Goal: Task Accomplishment & Management: Complete application form

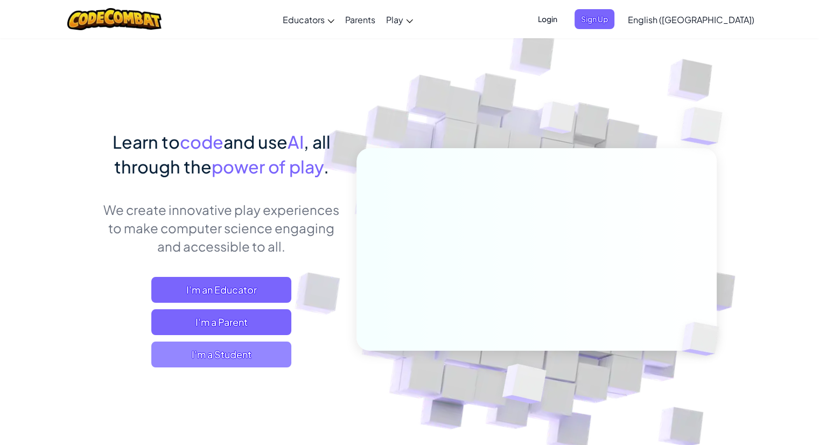
click at [240, 355] on span "I'm a Student" at bounding box center [221, 354] width 140 height 26
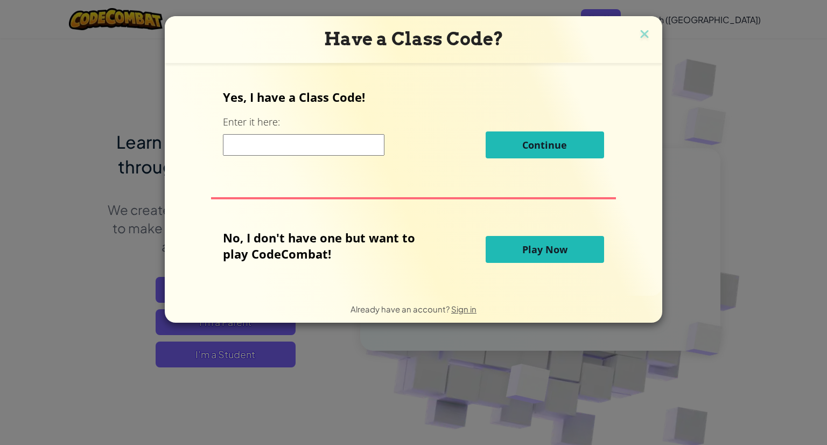
click at [270, 137] on input at bounding box center [303, 145] width 161 height 22
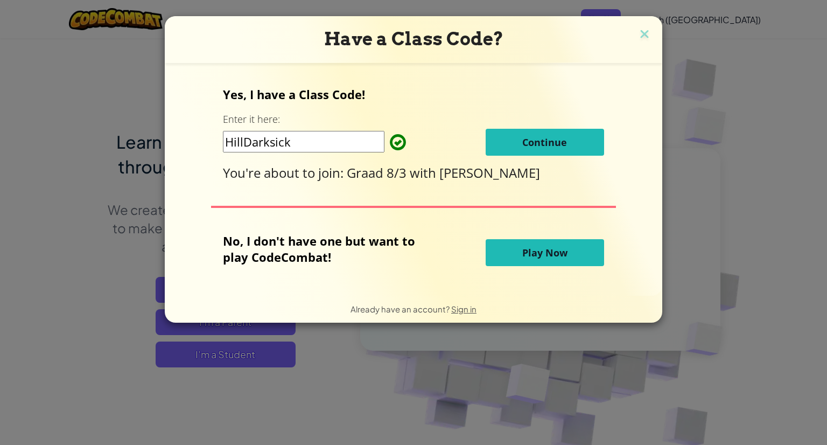
type input "HillDarksick"
click at [545, 132] on button "Continue" at bounding box center [545, 142] width 118 height 27
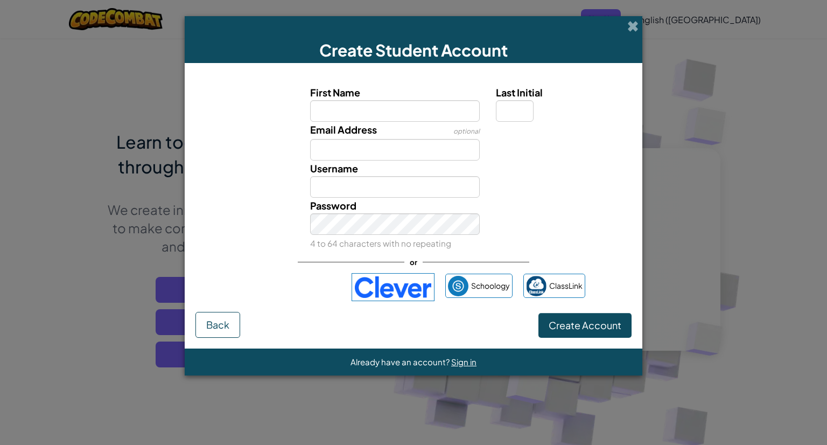
click at [378, 111] on input "First Name" at bounding box center [395, 111] width 170 height 22
type input "[PERSON_NAME]"
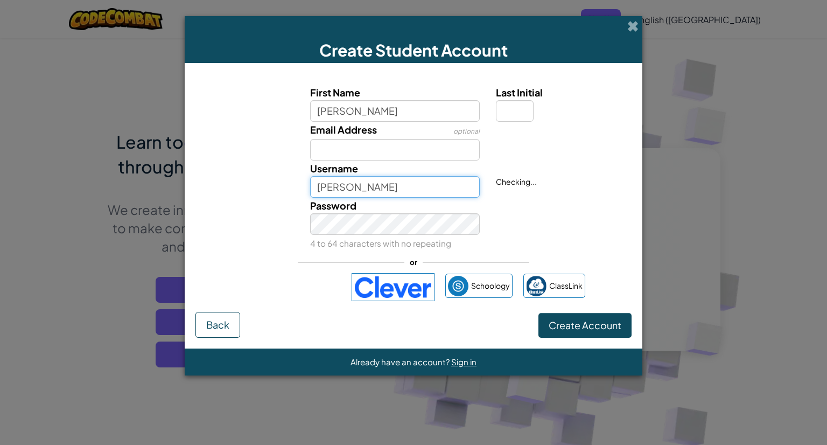
click at [379, 188] on input "[PERSON_NAME]" at bounding box center [395, 187] width 170 height 22
click at [366, 180] on input "[PERSON_NAME]" at bounding box center [395, 187] width 170 height 22
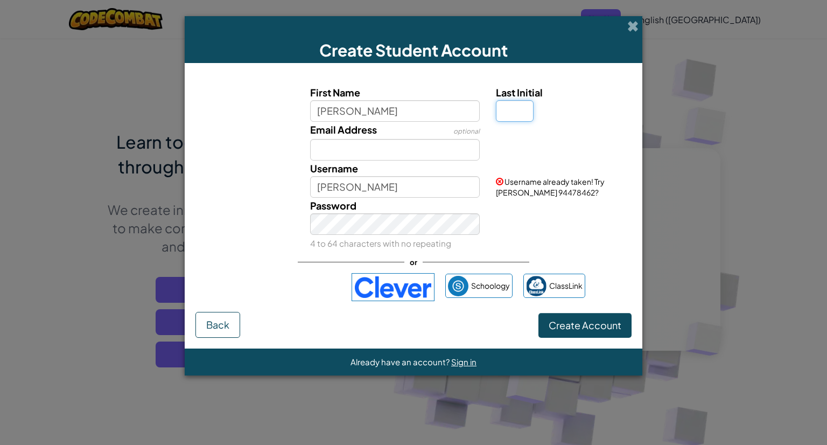
click at [511, 115] on input "Last Initial" at bounding box center [515, 111] width 38 height 22
type input "B"
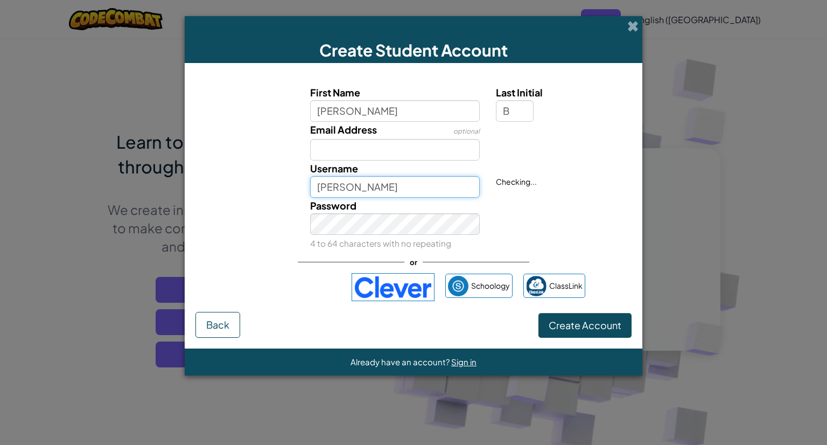
click at [471, 190] on input "[PERSON_NAME]" at bounding box center [395, 187] width 170 height 22
drag, startPoint x: 471, startPoint y: 192, endPoint x: 439, endPoint y: 188, distance: 32.6
click at [439, 188] on input "[PERSON_NAME]" at bounding box center [395, 187] width 170 height 22
type input "[PERSON_NAME]"
click at [601, 337] on form "First Name [PERSON_NAME] Last Initial B Email Address optional Username [PERSON…" at bounding box center [414, 205] width 458 height 285
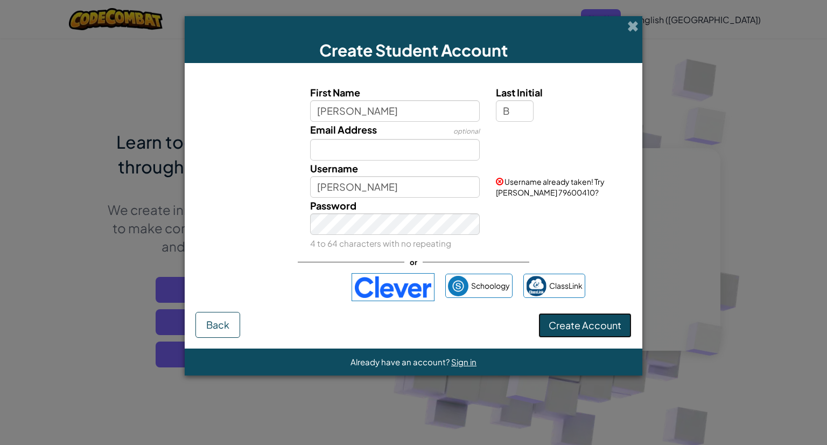
click at [601, 324] on span "Create Account" at bounding box center [585, 325] width 73 height 12
click at [391, 254] on div "or" at bounding box center [413, 262] width 231 height 22
drag, startPoint x: 410, startPoint y: 255, endPoint x: 408, endPoint y: 244, distance: 11.0
click at [409, 254] on span "or" at bounding box center [413, 262] width 18 height 16
click at [563, 328] on button "Create Account" at bounding box center [584, 325] width 93 height 25
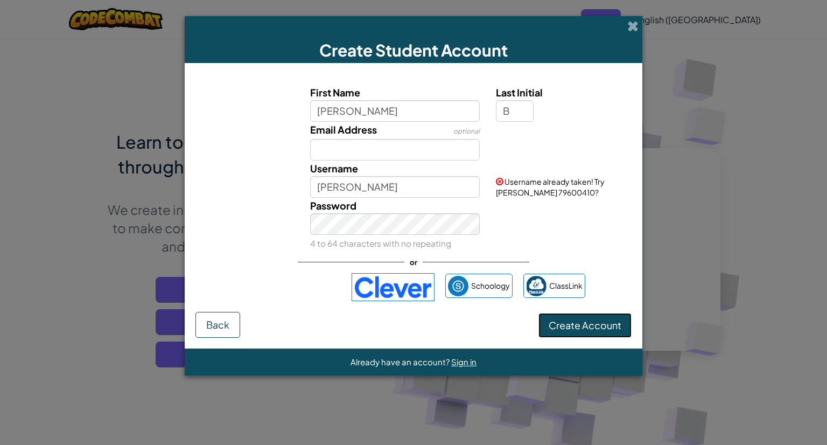
click at [560, 328] on button "Create Account" at bounding box center [584, 325] width 93 height 25
click at [559, 326] on button "Create Account" at bounding box center [584, 325] width 93 height 25
click at [571, 339] on form "First Name [PERSON_NAME] Last Initial B Email Address optional Username [PERSON…" at bounding box center [414, 205] width 458 height 285
click at [573, 340] on form "First Name [PERSON_NAME] Last Initial B Email Address optional Username [PERSON…" at bounding box center [414, 205] width 458 height 285
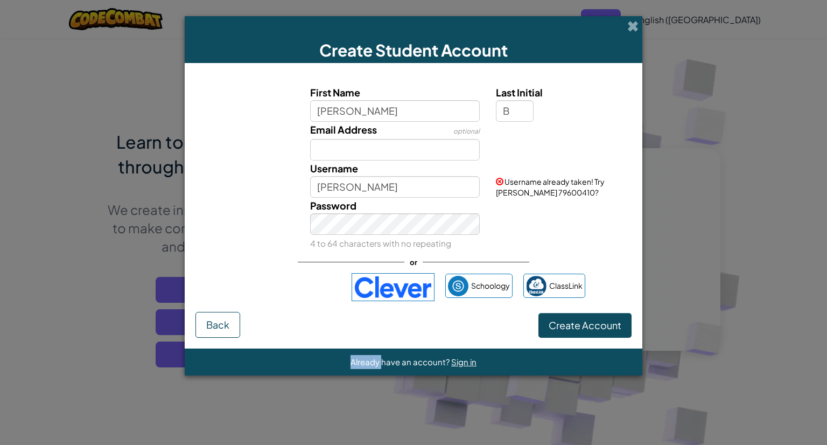
click at [573, 340] on form "First Name [PERSON_NAME] Last Initial B Email Address optional Username [PERSON…" at bounding box center [414, 205] width 458 height 285
click at [332, 109] on input "[PERSON_NAME]" at bounding box center [395, 111] width 170 height 22
click at [343, 115] on input "[PERSON_NAME]" at bounding box center [395, 111] width 170 height 22
type input "R"
type input "l"
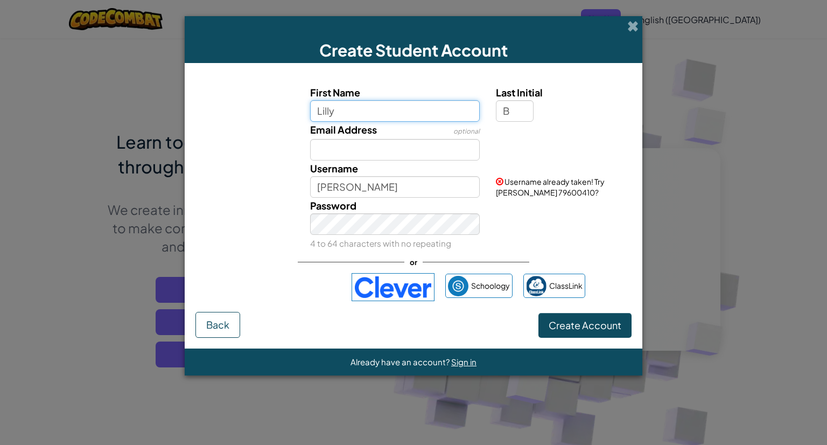
type input "Lilly"
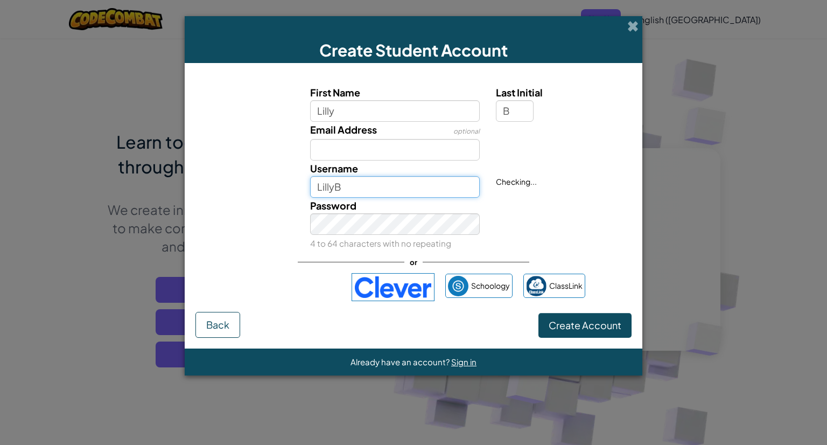
drag, startPoint x: 352, startPoint y: 185, endPoint x: 351, endPoint y: 192, distance: 7.0
click at [351, 191] on input "LillyB" at bounding box center [395, 187] width 170 height 22
click at [353, 179] on input "LillyB" at bounding box center [395, 187] width 170 height 22
type input "Lilly"
click at [509, 188] on span "Username already taken! Try Lilly79747545?" at bounding box center [550, 187] width 109 height 20
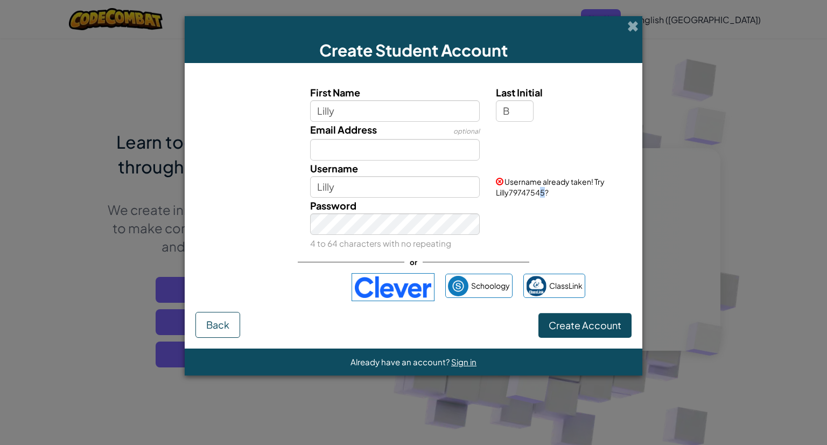
click at [538, 194] on span "Username already taken! Try Lilly79747545?" at bounding box center [550, 187] width 109 height 20
drag, startPoint x: 536, startPoint y: 195, endPoint x: 496, endPoint y: 196, distance: 39.8
click at [493, 193] on div "Username already taken! Try Lilly79747545?" at bounding box center [562, 178] width 149 height 37
click at [504, 226] on div "Password 4 to 64 characters with no repeating" at bounding box center [413, 224] width 447 height 53
drag, startPoint x: 495, startPoint y: 194, endPoint x: 540, endPoint y: 190, distance: 45.4
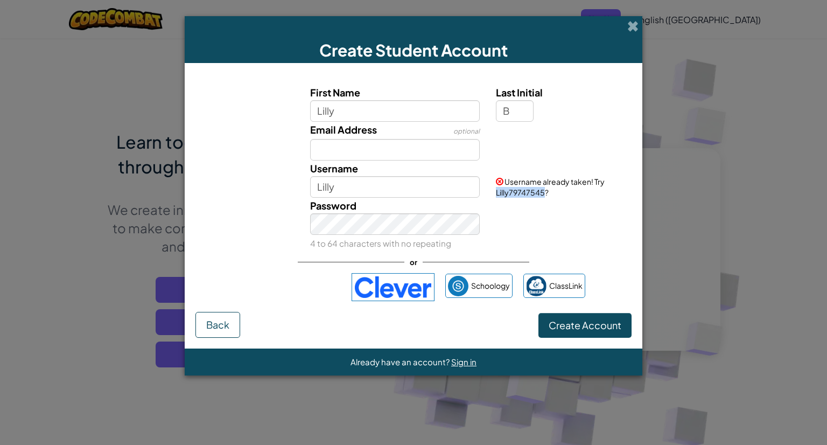
click at [543, 191] on div "Username already taken! Try Lilly79747545?" at bounding box center [562, 178] width 149 height 37
copy span "Lilly79747545"
click at [338, 107] on input "Lilly" at bounding box center [395, 111] width 170 height 22
type input "L"
click at [338, 105] on input "First Name" at bounding box center [395, 111] width 170 height 22
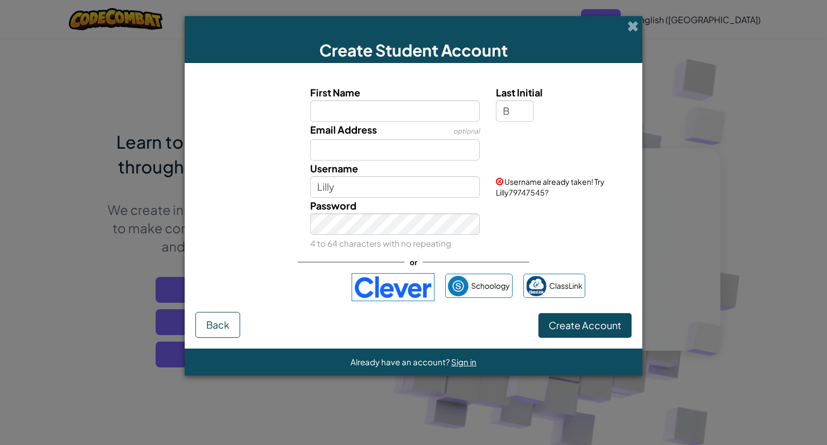
type input "B"
click at [331, 102] on input "First Name" at bounding box center [395, 111] width 170 height 22
type input "[PERSON_NAME]"
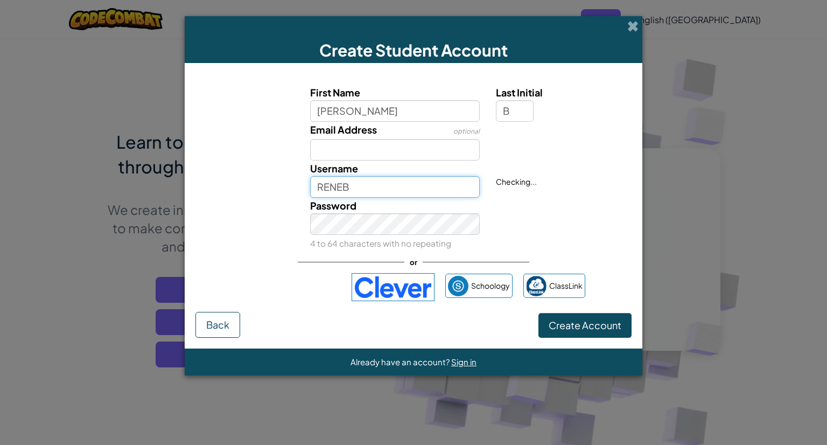
click at [389, 179] on input "RENEB" at bounding box center [395, 187] width 170 height 22
type input "[PERSON_NAME]"
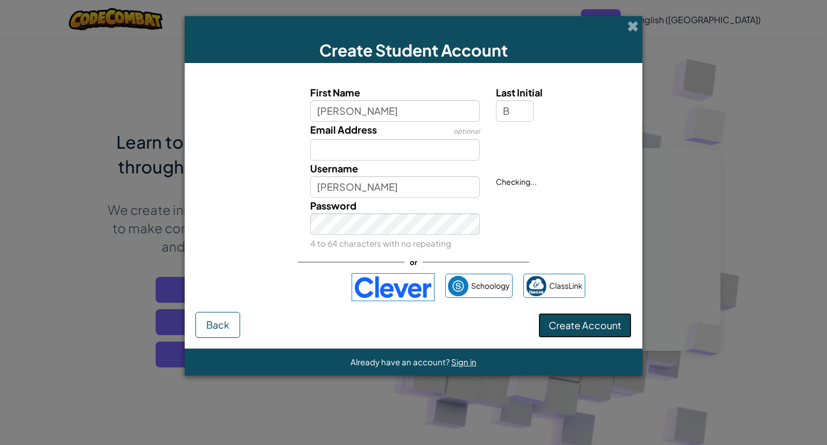
click at [575, 324] on button "Create Account" at bounding box center [584, 325] width 93 height 25
click at [574, 321] on button "Create Account" at bounding box center [584, 325] width 93 height 25
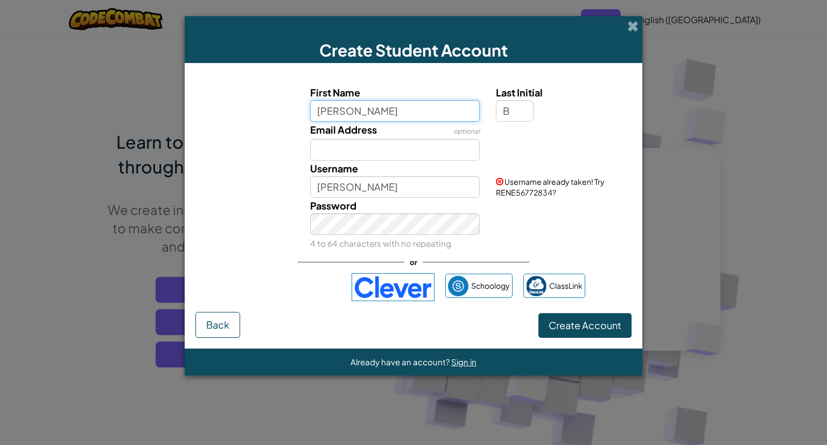
click at [344, 115] on input "[PERSON_NAME]" at bounding box center [395, 111] width 170 height 22
type input "RENE56772834"
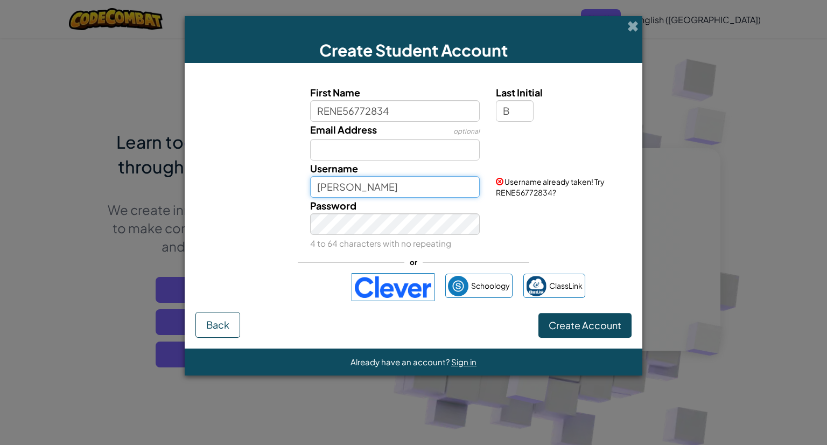
type input "RENE56772834B"
click at [340, 186] on input "RENE56772834B" at bounding box center [395, 187] width 170 height 22
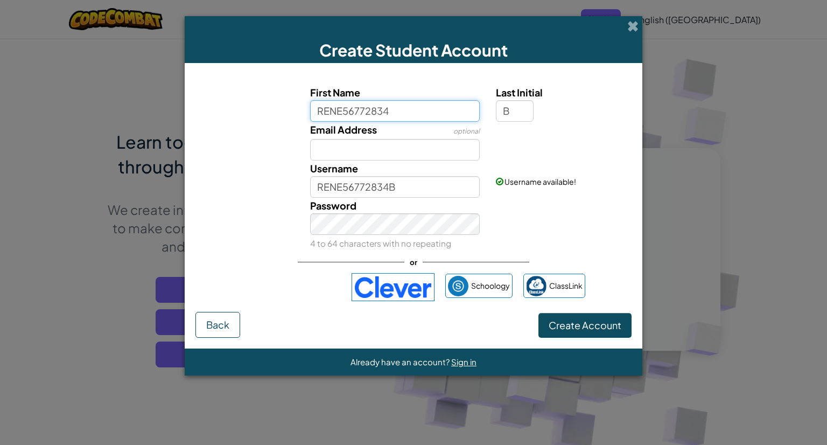
click at [385, 108] on input "RENE56772834" at bounding box center [395, 111] width 170 height 22
click at [351, 218] on div "Password 4 to 64 characters with no repeating" at bounding box center [395, 224] width 186 height 53
click at [572, 329] on button "Create Account" at bounding box center [584, 325] width 93 height 25
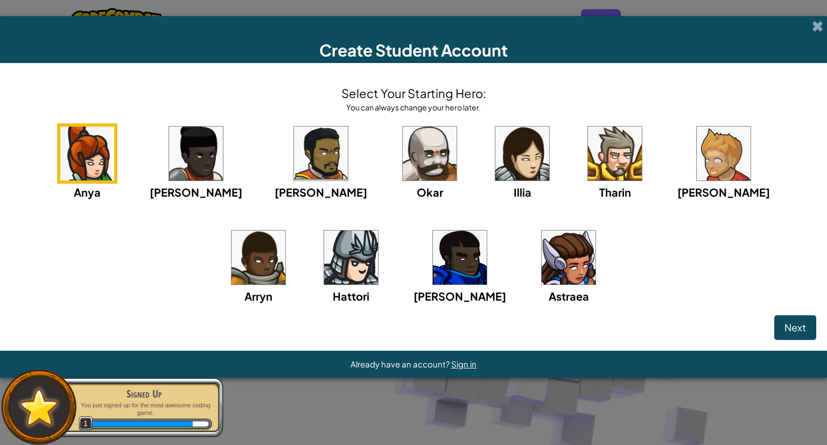
click at [289, 227] on div "Arryn" at bounding box center [258, 265] width 60 height 77
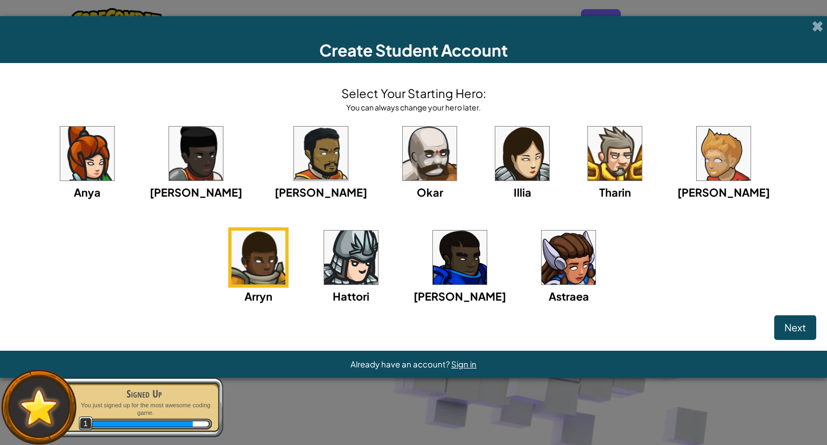
click at [90, 160] on img at bounding box center [87, 154] width 54 height 54
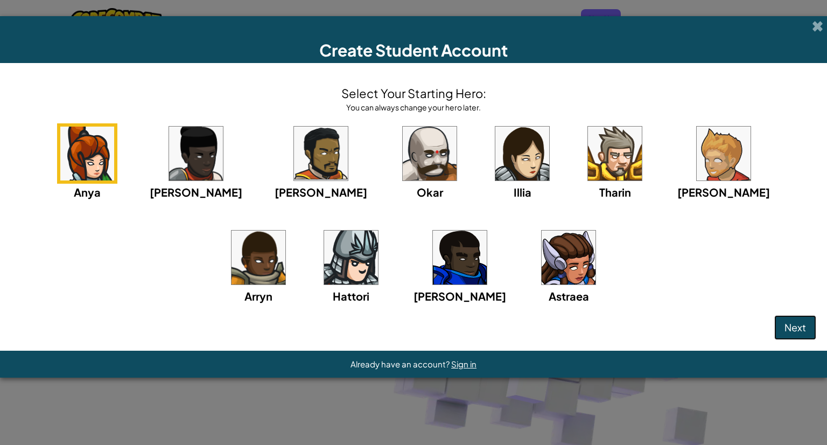
click at [804, 325] on span "Next" at bounding box center [795, 327] width 22 height 12
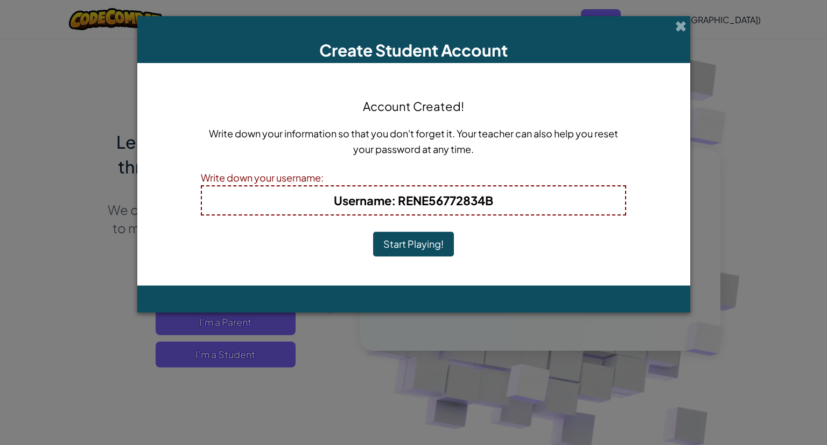
click at [424, 244] on button "Start Playing!" at bounding box center [413, 243] width 81 height 25
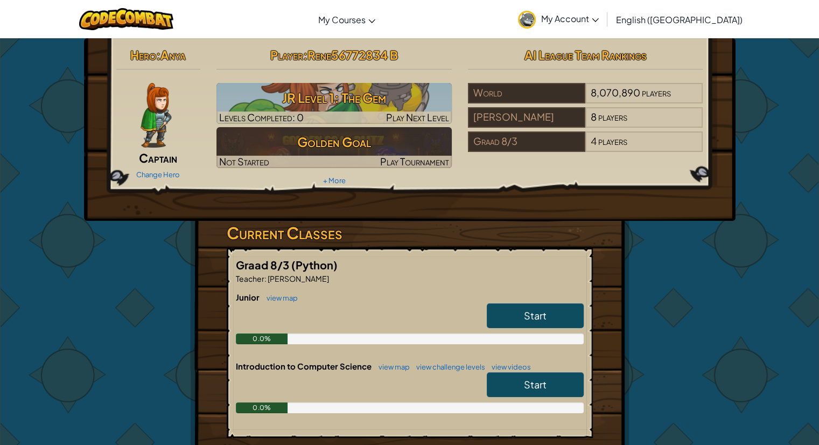
click at [522, 312] on link "Start" at bounding box center [535, 315] width 97 height 25
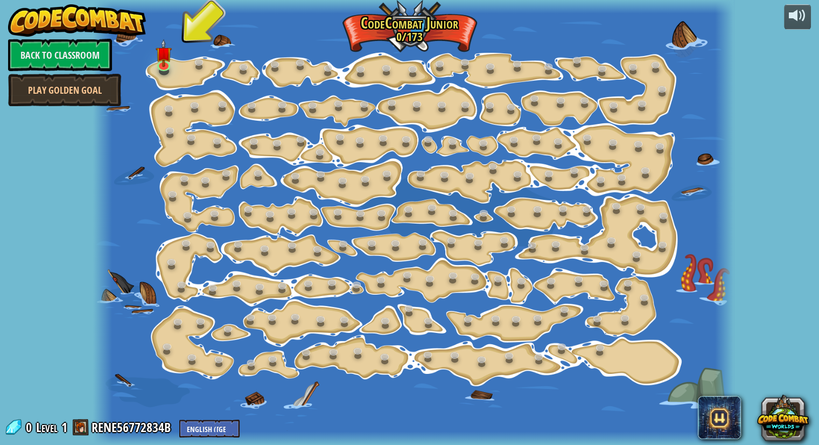
click at [153, 64] on div at bounding box center [413, 222] width 641 height 445
click at [158, 65] on link at bounding box center [164, 64] width 22 height 22
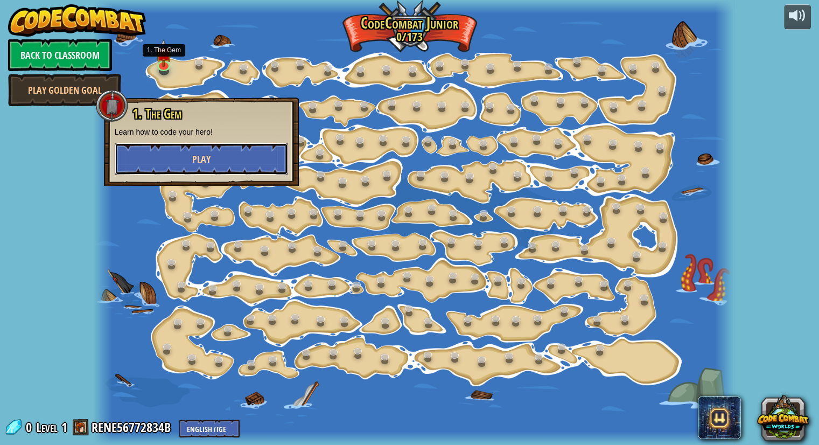
click at [177, 157] on button "Play" at bounding box center [201, 159] width 173 height 32
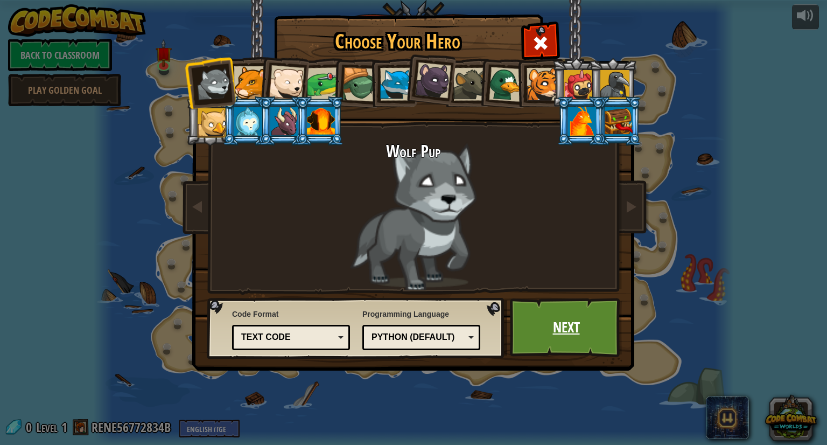
click at [538, 320] on link "Next" at bounding box center [566, 327] width 113 height 59
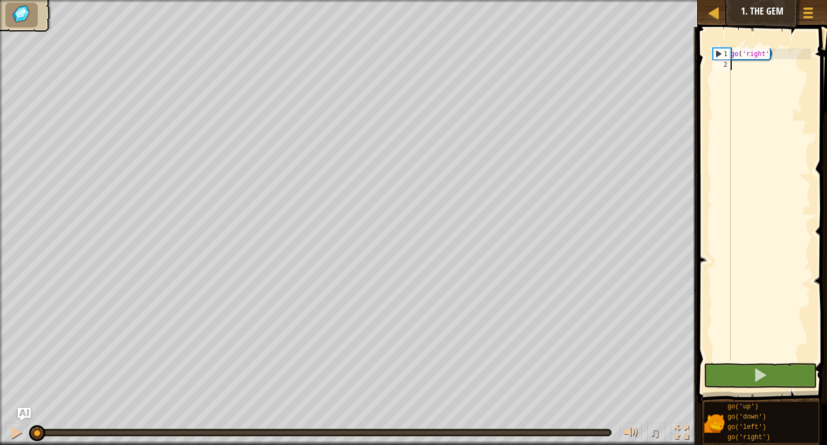
click at [760, 51] on div "go ( 'right' )" at bounding box center [769, 215] width 82 height 334
type textarea "go('right')"
click at [754, 57] on div "go ( 'right' )" at bounding box center [769, 215] width 82 height 334
click at [732, 68] on div "go ( 'right' )" at bounding box center [769, 215] width 82 height 334
click at [716, 50] on div "1" at bounding box center [721, 53] width 17 height 11
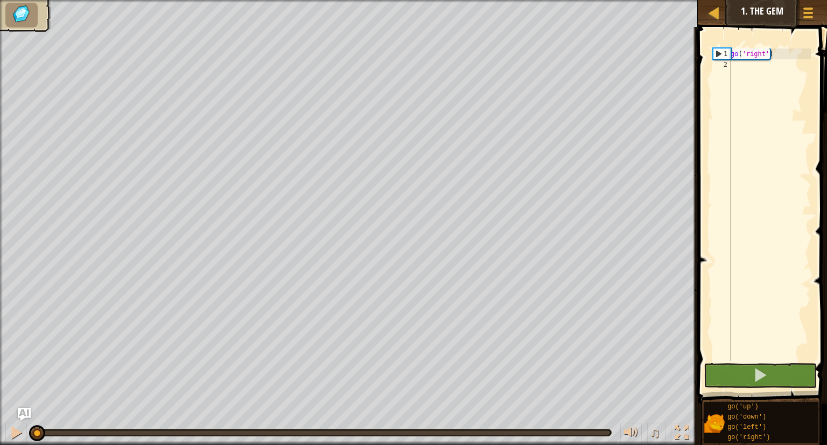
click at [716, 50] on div "1" at bounding box center [721, 53] width 17 height 11
type textarea "go('right')"
click at [730, 64] on div "2" at bounding box center [722, 64] width 18 height 11
click at [731, 64] on div "go ( 'right' )" at bounding box center [769, 215] width 82 height 334
click at [734, 64] on div "go ( 'right' )" at bounding box center [769, 215] width 82 height 334
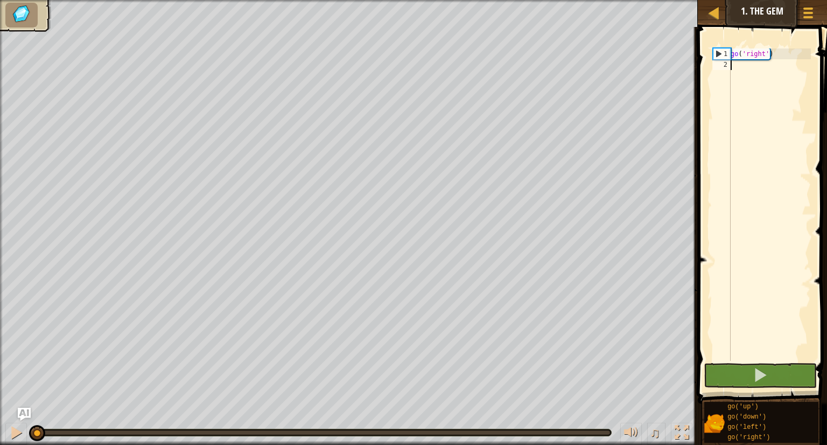
click at [739, 65] on div "go ( 'right' )" at bounding box center [769, 215] width 82 height 334
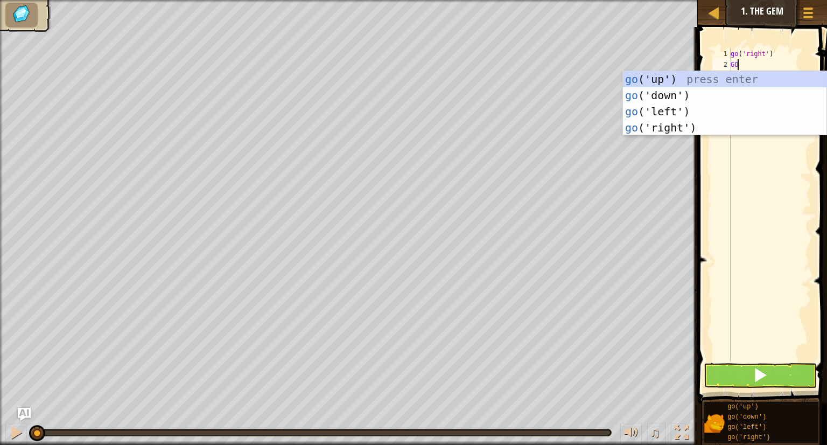
type textarea "G"
type textarea "go"
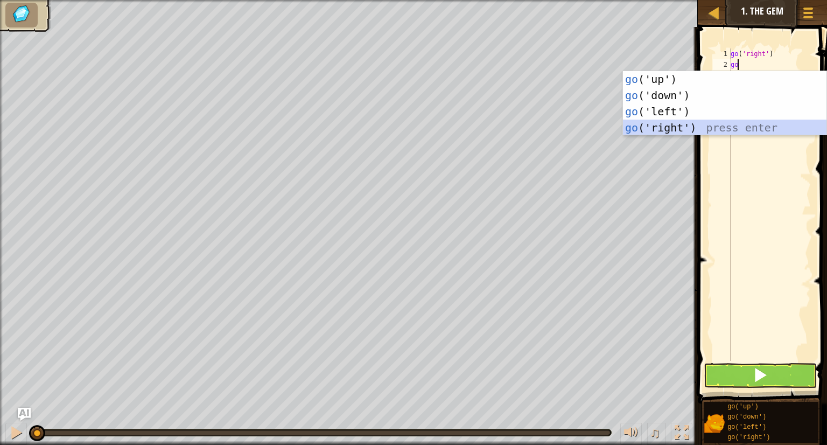
click at [642, 124] on div "go ('up') press enter go ('down') press enter go ('left') press enter go ('righ…" at bounding box center [724, 119] width 203 height 97
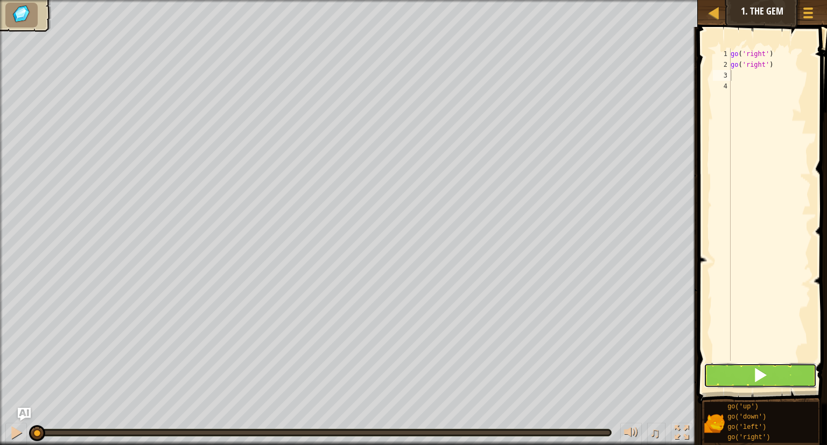
click at [775, 374] on button at bounding box center [760, 375] width 113 height 25
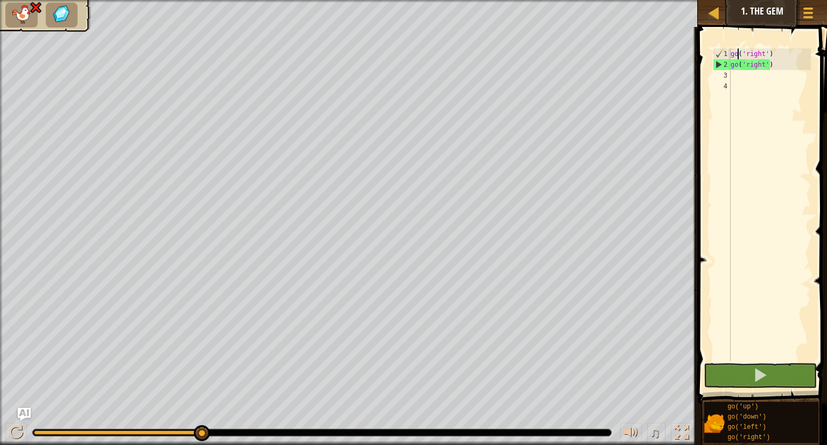
click at [738, 57] on div "go ( 'right' ) go ( 'right' )" at bounding box center [769, 215] width 82 height 334
drag, startPoint x: 740, startPoint y: 64, endPoint x: 770, endPoint y: 67, distance: 30.3
click at [770, 67] on div "go ( 'right' ) go ( 'right' )" at bounding box center [769, 215] width 82 height 334
click at [722, 65] on div "2" at bounding box center [721, 64] width 17 height 11
drag, startPoint x: 726, startPoint y: 64, endPoint x: 779, endPoint y: 58, distance: 53.6
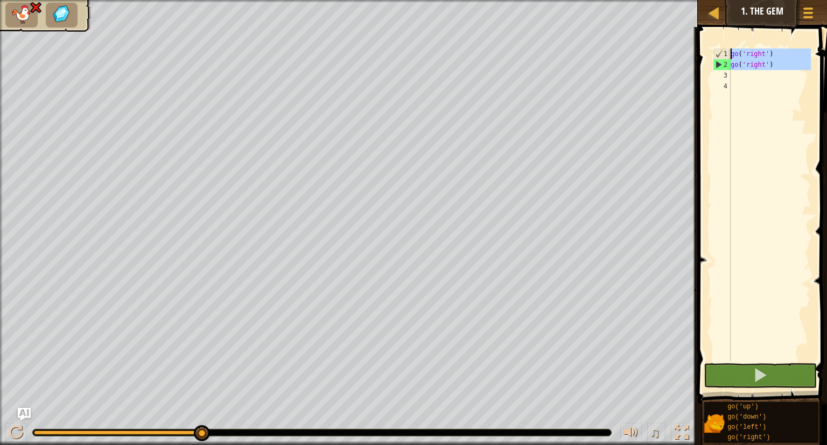
click at [779, 58] on div "go('right') 1 2 3 4 go ( 'right' ) go ( 'right' ) ההההההההההההההההההההההההההההה…" at bounding box center [761, 204] width 100 height 312
drag, startPoint x: 711, startPoint y: 63, endPoint x: 733, endPoint y: 67, distance: 22.0
click at [733, 67] on div "go('right') go('right') 1 2 3 4 go ( 'right' ) go ( 'right' ) ההההההההההההההההה…" at bounding box center [761, 204] width 100 height 312
type textarea "go('right')"
drag, startPoint x: 743, startPoint y: 89, endPoint x: 720, endPoint y: 74, distance: 27.6
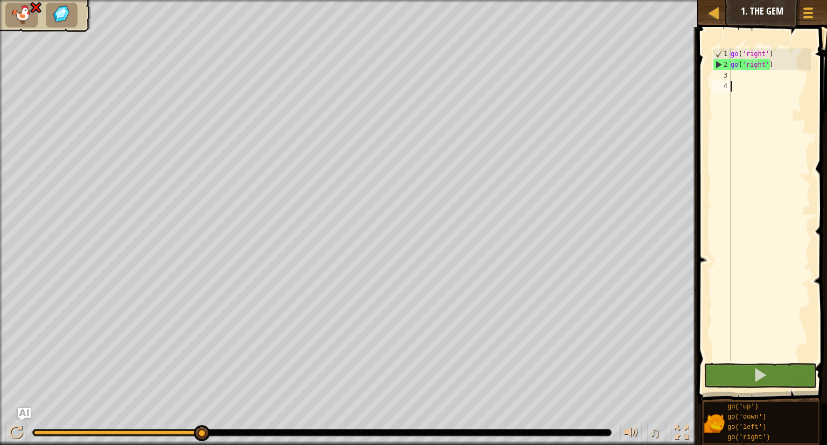
click at [736, 84] on div "go ( 'right' ) go ( 'right' )" at bounding box center [769, 215] width 82 height 334
drag, startPoint x: 719, startPoint y: 65, endPoint x: 741, endPoint y: 68, distance: 21.8
click at [741, 68] on div "1 2 3 4 go ( 'right' ) go ( 'right' ) ההההההההההההההההההההההההההההההההההההההההה…" at bounding box center [761, 204] width 100 height 312
type textarea "go('right')"
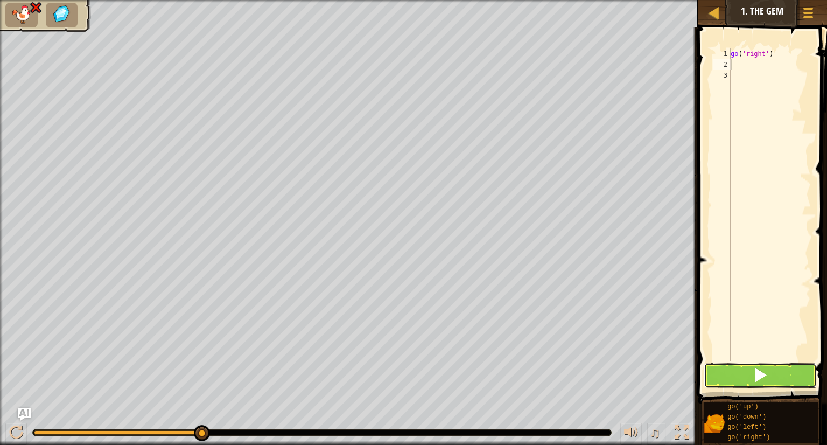
click at [789, 371] on button at bounding box center [760, 375] width 113 height 25
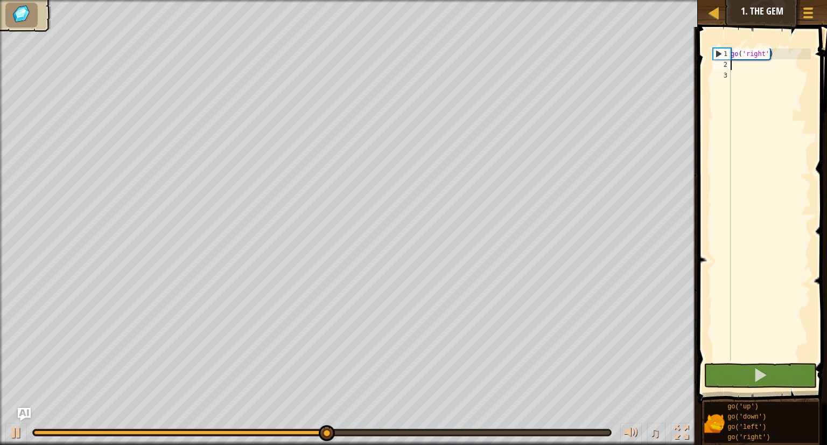
click at [741, 62] on div "go ( 'right' )" at bounding box center [769, 215] width 82 height 334
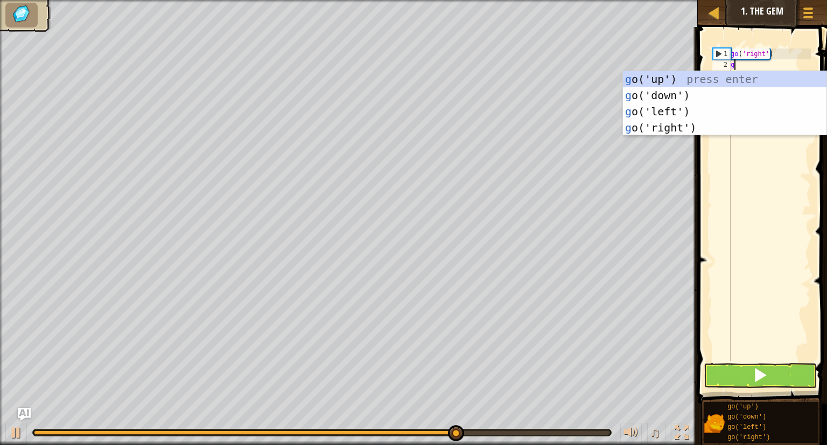
type textarea "go"
click at [721, 93] on div "go ('up') press enter go ('down') press enter go ('left') press enter go ('righ…" at bounding box center [724, 119] width 203 height 97
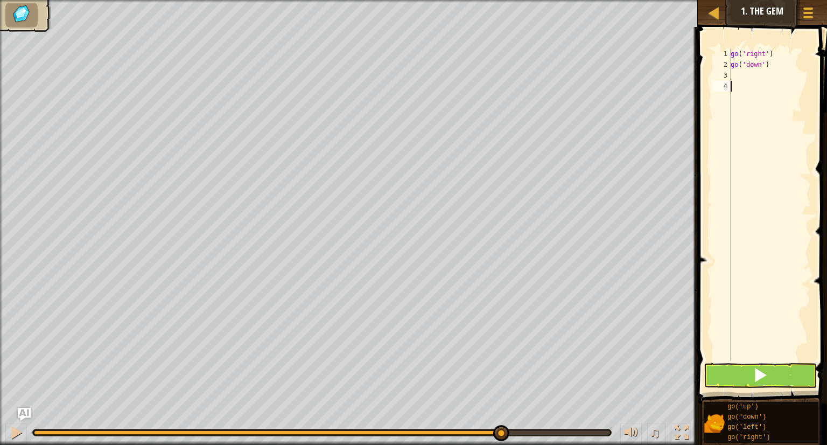
drag, startPoint x: 0, startPoint y: 469, endPoint x: 17, endPoint y: 469, distance: 17.2
click at [745, 375] on button at bounding box center [760, 375] width 113 height 25
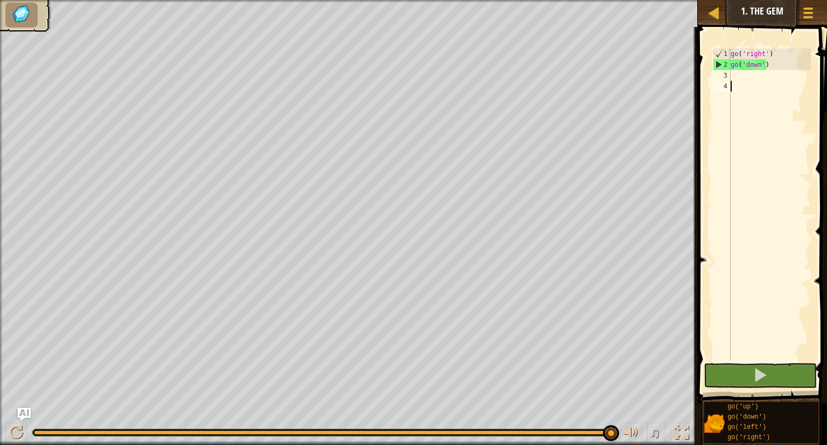
click at [733, 76] on div "go ( 'right' ) go ( 'down' )" at bounding box center [769, 215] width 82 height 334
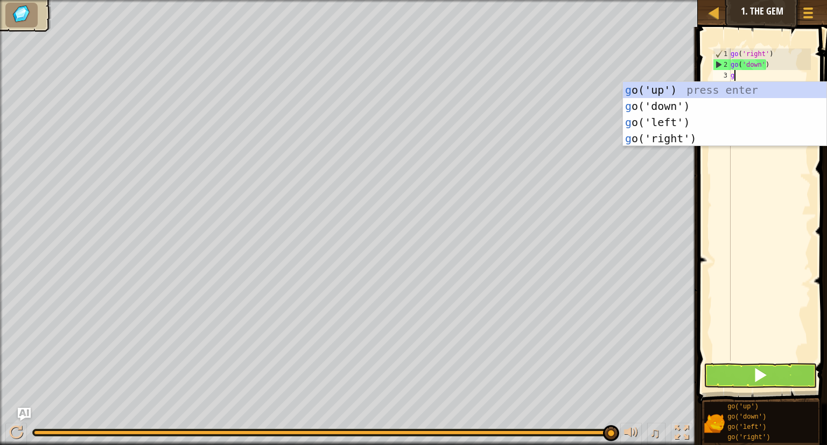
type textarea "go"
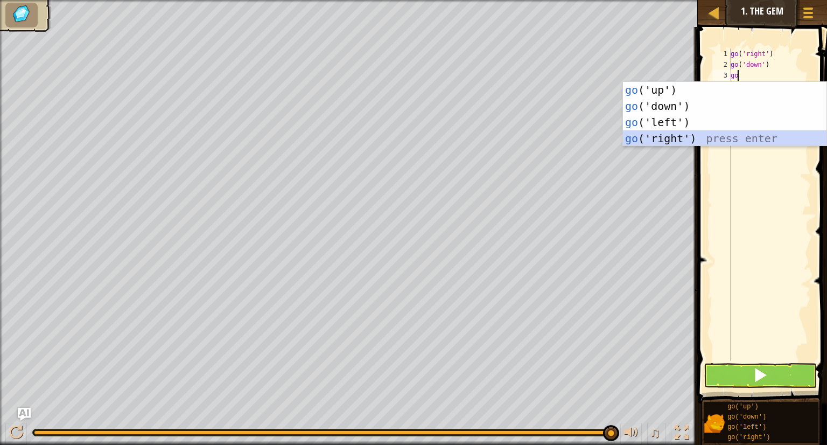
click at [657, 138] on div "go ('up') press enter go ('down') press enter go ('left') press enter go ('righ…" at bounding box center [724, 130] width 203 height 97
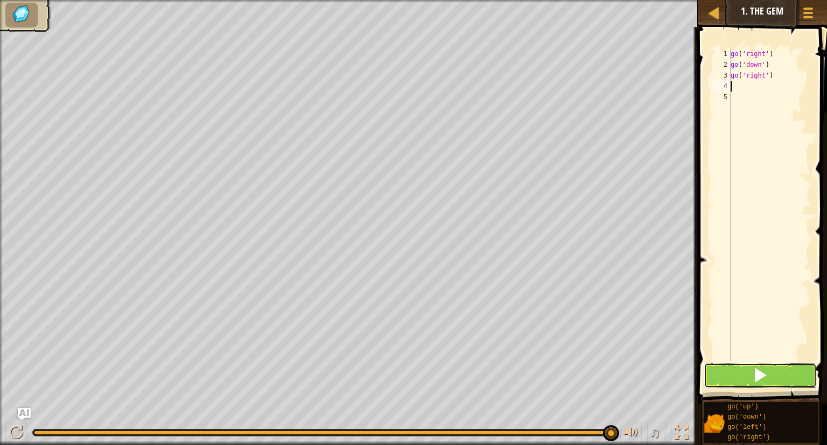
click at [760, 370] on span at bounding box center [760, 374] width 15 height 15
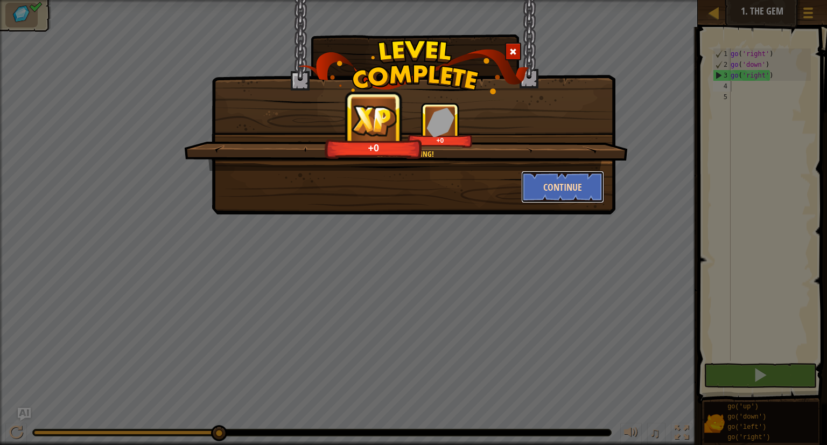
click at [556, 184] on button "Continue" at bounding box center [562, 187] width 83 height 32
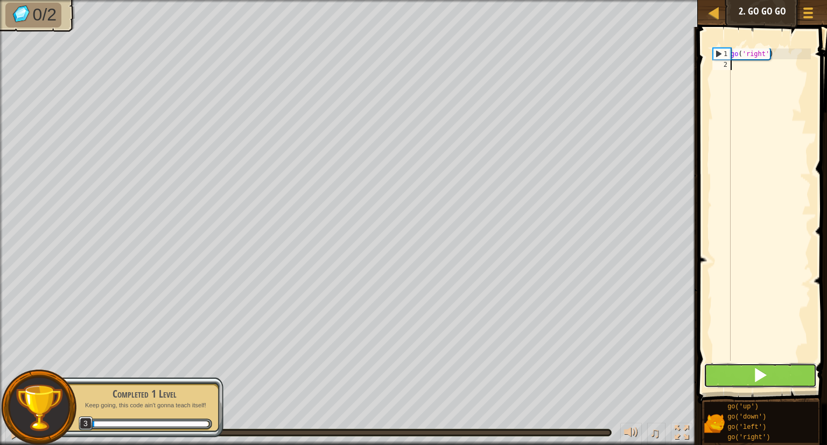
click at [756, 377] on span at bounding box center [760, 374] width 15 height 15
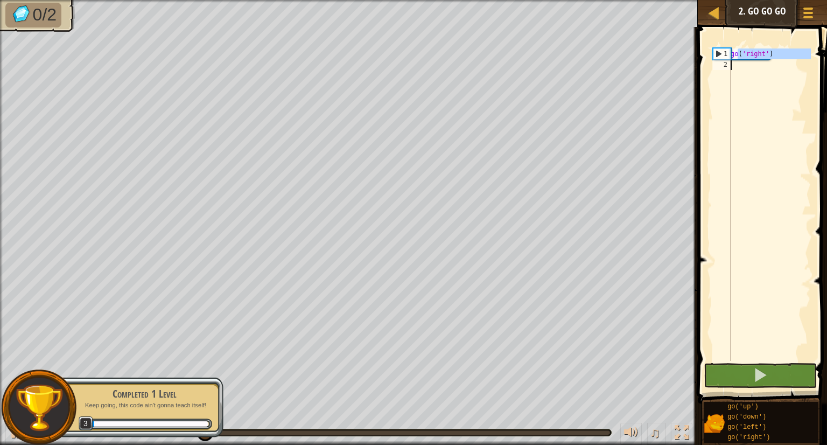
click at [737, 62] on div "go ( 'right' )" at bounding box center [769, 215] width 82 height 334
type textarea "go('right')"
click at [741, 70] on div "go ( 'right' )" at bounding box center [769, 204] width 82 height 312
click at [741, 70] on div "go ( 'right' )" at bounding box center [769, 215] width 82 height 334
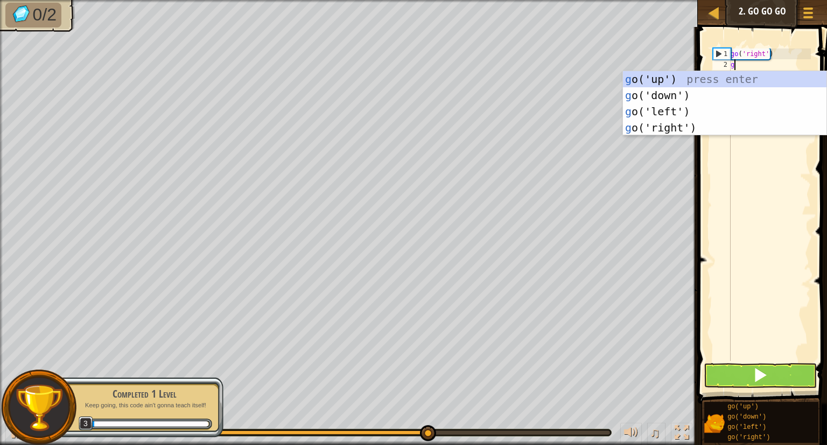
type textarea "go"
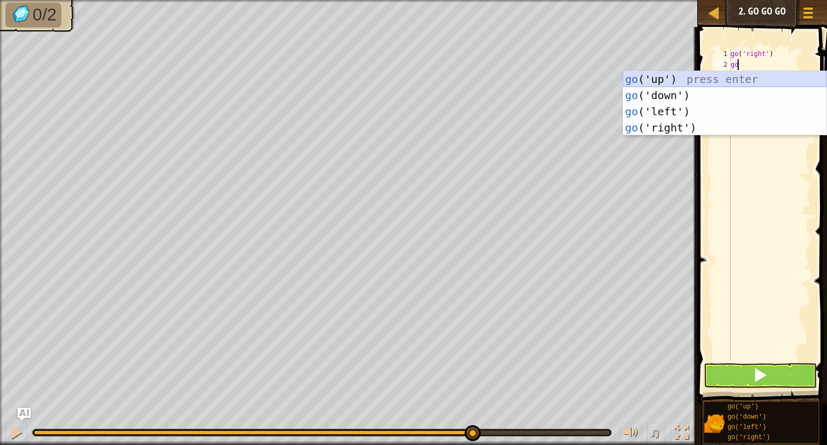
click at [709, 74] on div "go ('up') press enter go ('down') press enter go ('left') press enter go ('righ…" at bounding box center [724, 119] width 203 height 97
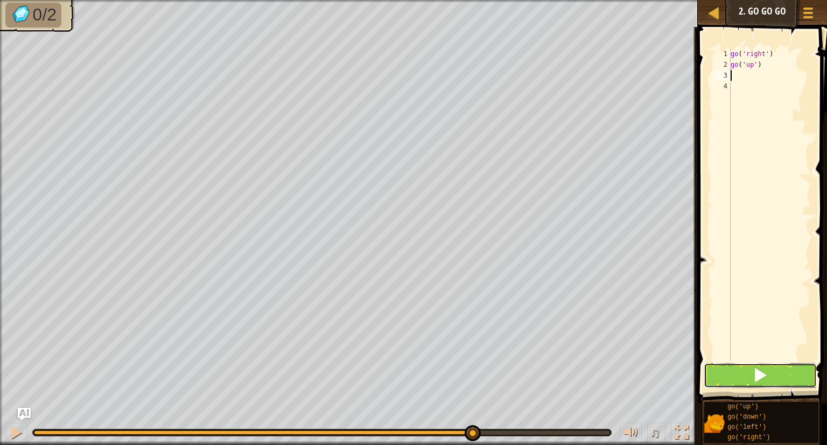
click at [768, 380] on button at bounding box center [760, 375] width 113 height 25
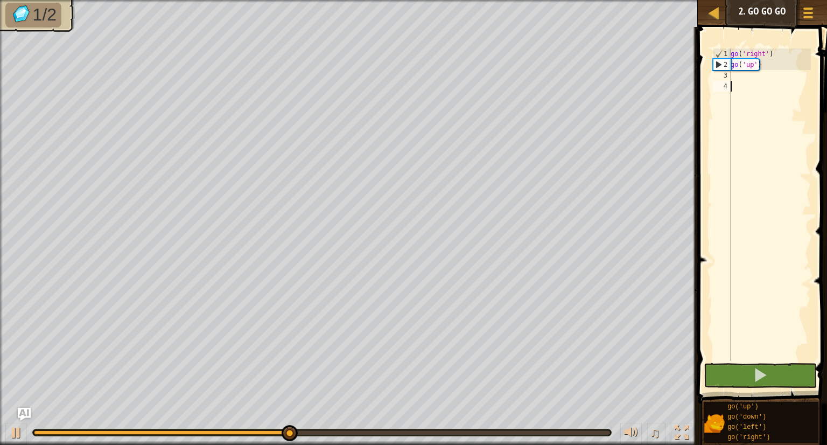
click at [735, 82] on div "go ( 'right' ) go ( 'up' )" at bounding box center [769, 215] width 82 height 334
click at [736, 72] on div "go ( 'right' ) go ( 'up' )" at bounding box center [769, 215] width 82 height 334
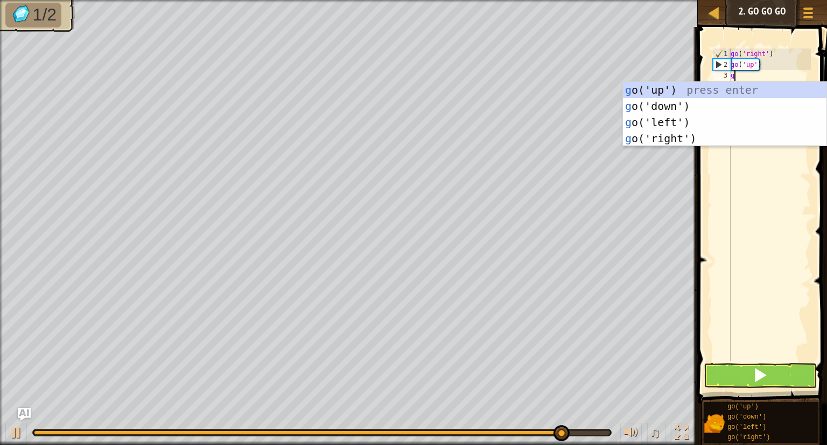
type textarea "go"
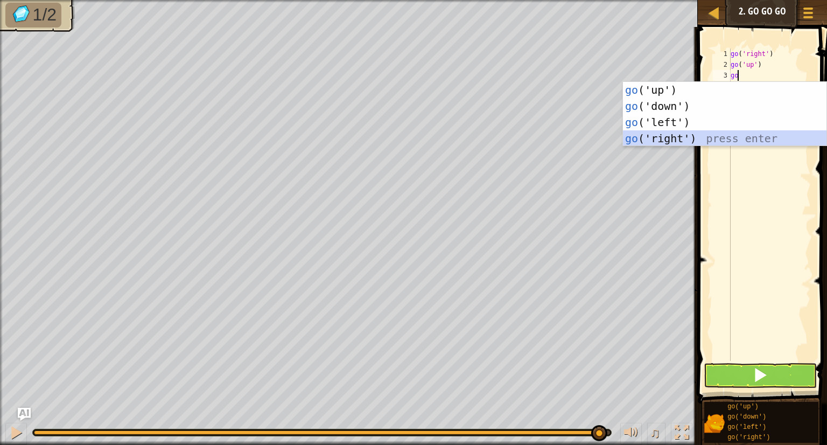
click at [728, 136] on div "go ('up') press enter go ('down') press enter go ('left') press enter go ('righ…" at bounding box center [724, 130] width 203 height 97
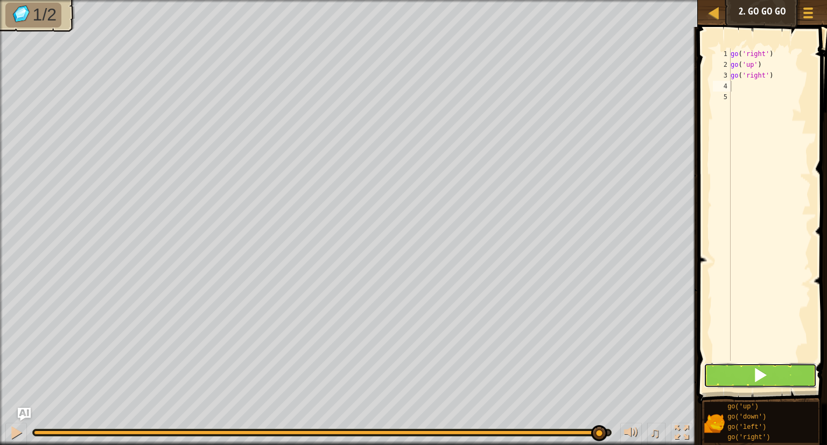
click at [760, 377] on span at bounding box center [760, 374] width 15 height 15
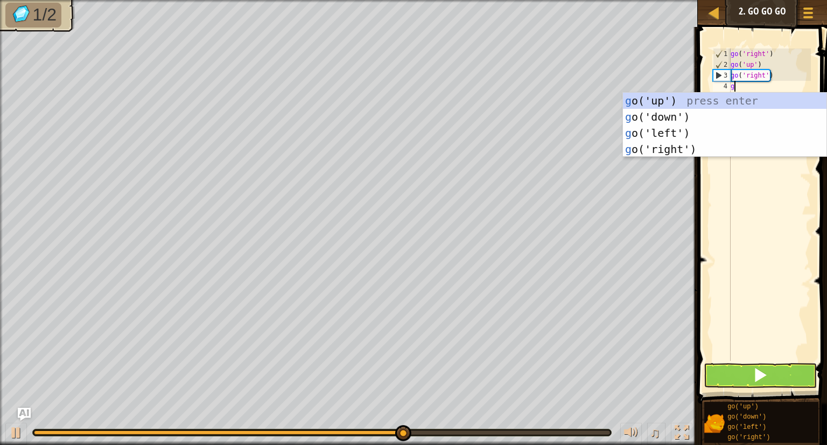
type textarea "go"
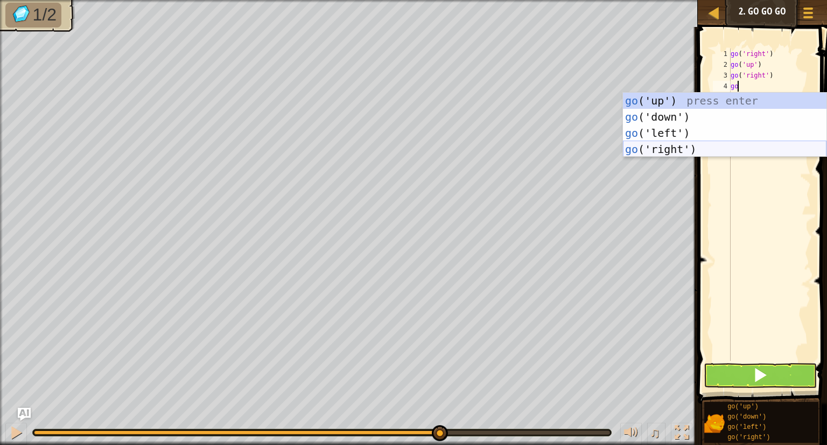
click at [723, 145] on div "go ('up') press enter go ('down') press enter go ('left') press enter go ('righ…" at bounding box center [724, 141] width 203 height 97
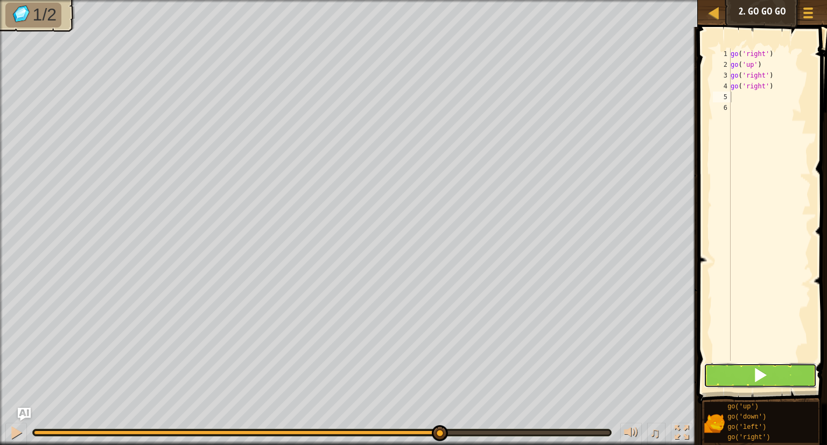
click at [769, 376] on button at bounding box center [760, 375] width 113 height 25
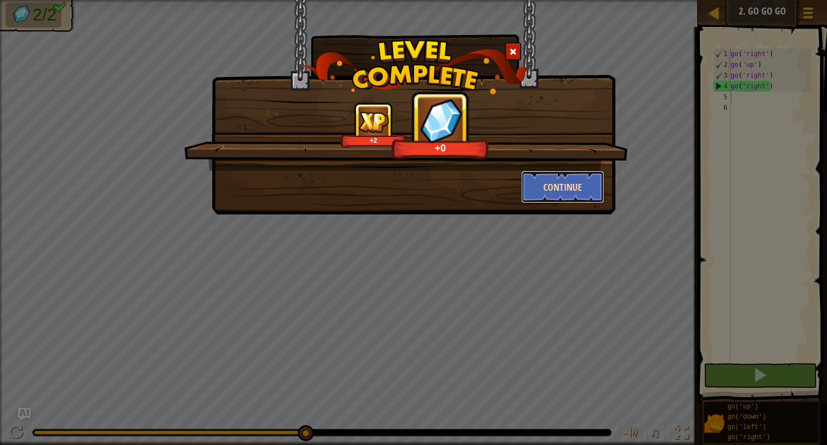
click at [571, 192] on button "Continue" at bounding box center [562, 187] width 83 height 32
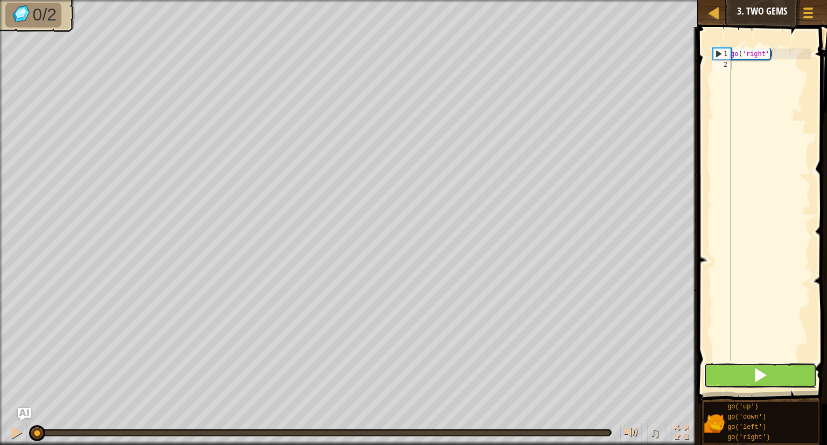
click at [762, 370] on span at bounding box center [760, 374] width 15 height 15
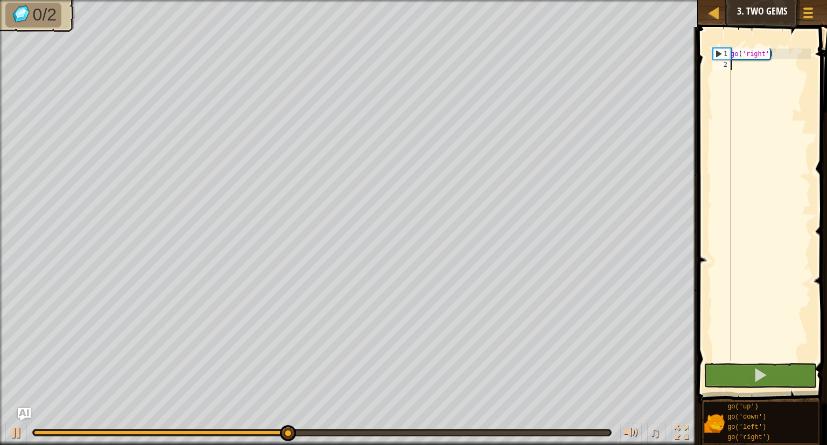
click at [748, 63] on div "go ( 'right' )" at bounding box center [769, 215] width 82 height 334
type textarea "c"
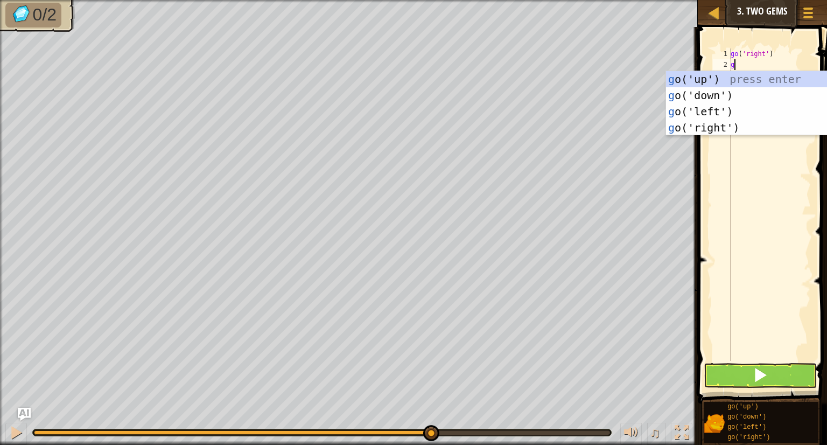
type textarea "go"
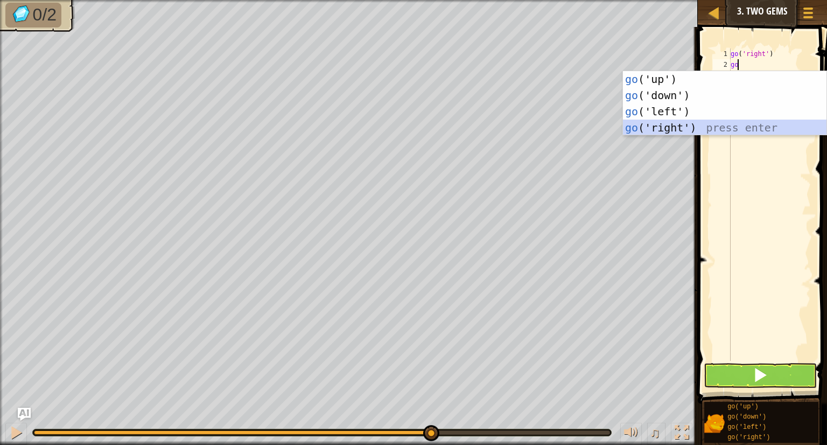
click at [722, 124] on div "go ('up') press enter go ('down') press enter go ('left') press enter go ('righ…" at bounding box center [724, 119] width 203 height 97
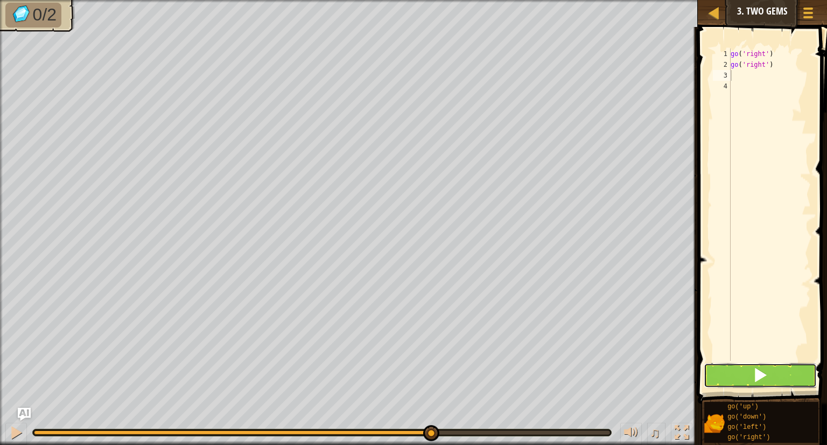
click at [765, 372] on span at bounding box center [760, 374] width 15 height 15
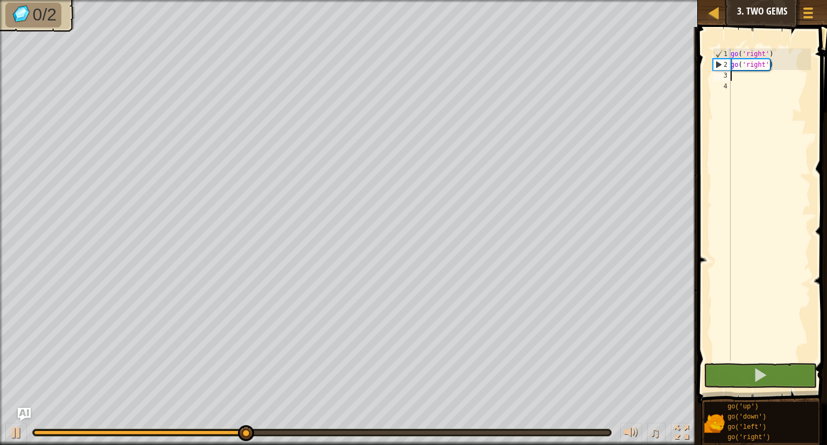
click at [738, 79] on div "go ( 'right' ) go ( 'right' )" at bounding box center [769, 215] width 82 height 334
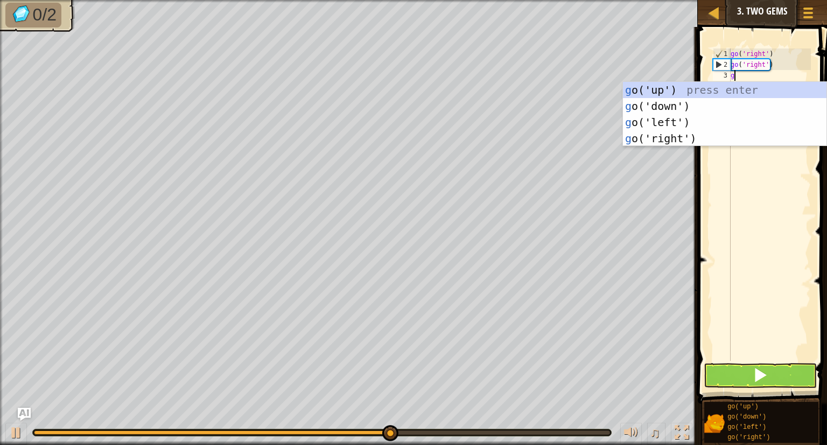
type textarea "go"
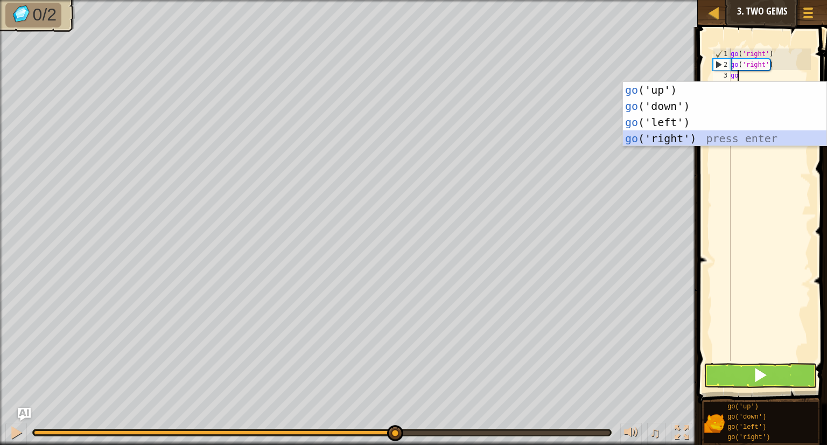
click at [723, 138] on div "go ('up') press enter go ('down') press enter go ('left') press enter go ('righ…" at bounding box center [724, 130] width 203 height 97
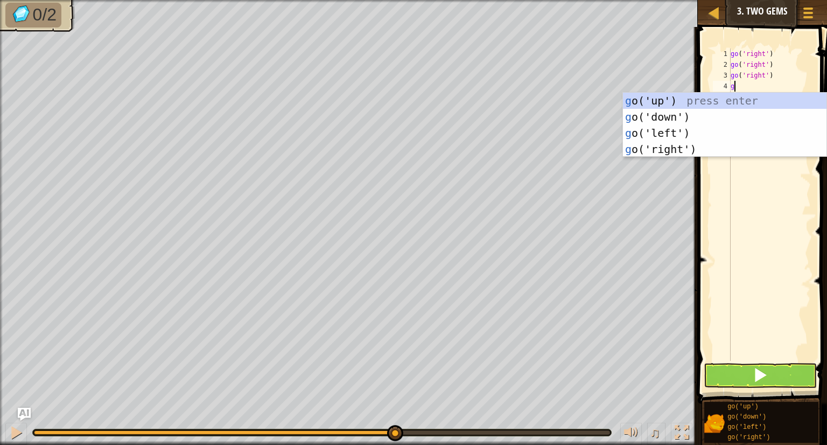
type textarea "go"
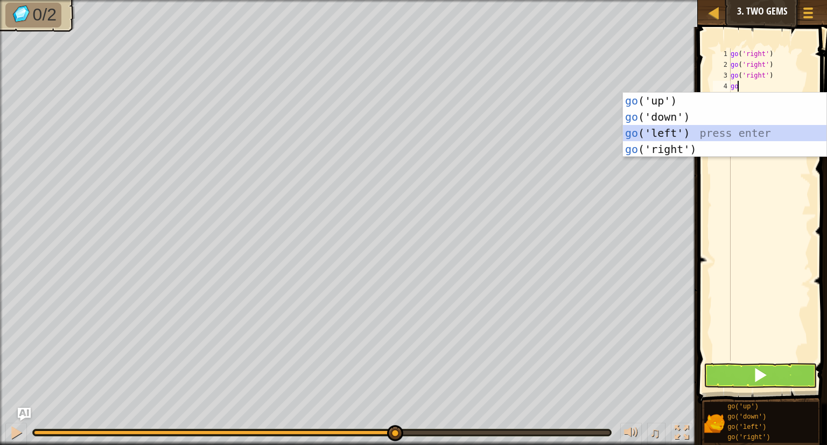
click at [732, 130] on div "go ('up') press enter go ('down') press enter go ('left') press enter go ('righ…" at bounding box center [724, 141] width 203 height 97
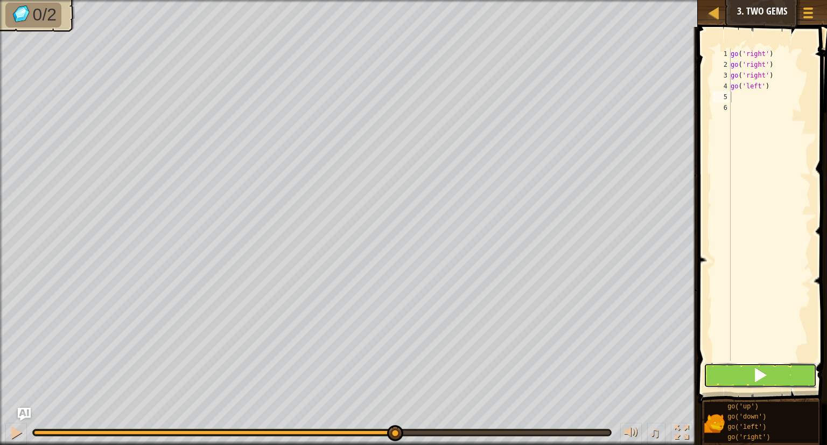
click at [764, 378] on span at bounding box center [760, 374] width 15 height 15
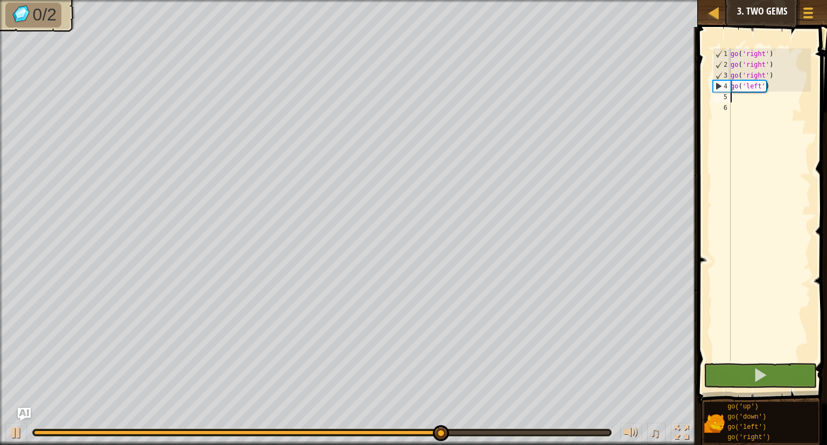
click at [805, 207] on div "go ( 'right' ) go ( 'right' ) go ( 'right' ) go ( 'left' )" at bounding box center [769, 215] width 82 height 334
click at [810, 181] on div "go ( 'right' ) go ( 'right' ) go ( 'right' ) go ( 'left' )" at bounding box center [769, 215] width 82 height 334
